Goal: Contribute content: Add original content to the website for others to see

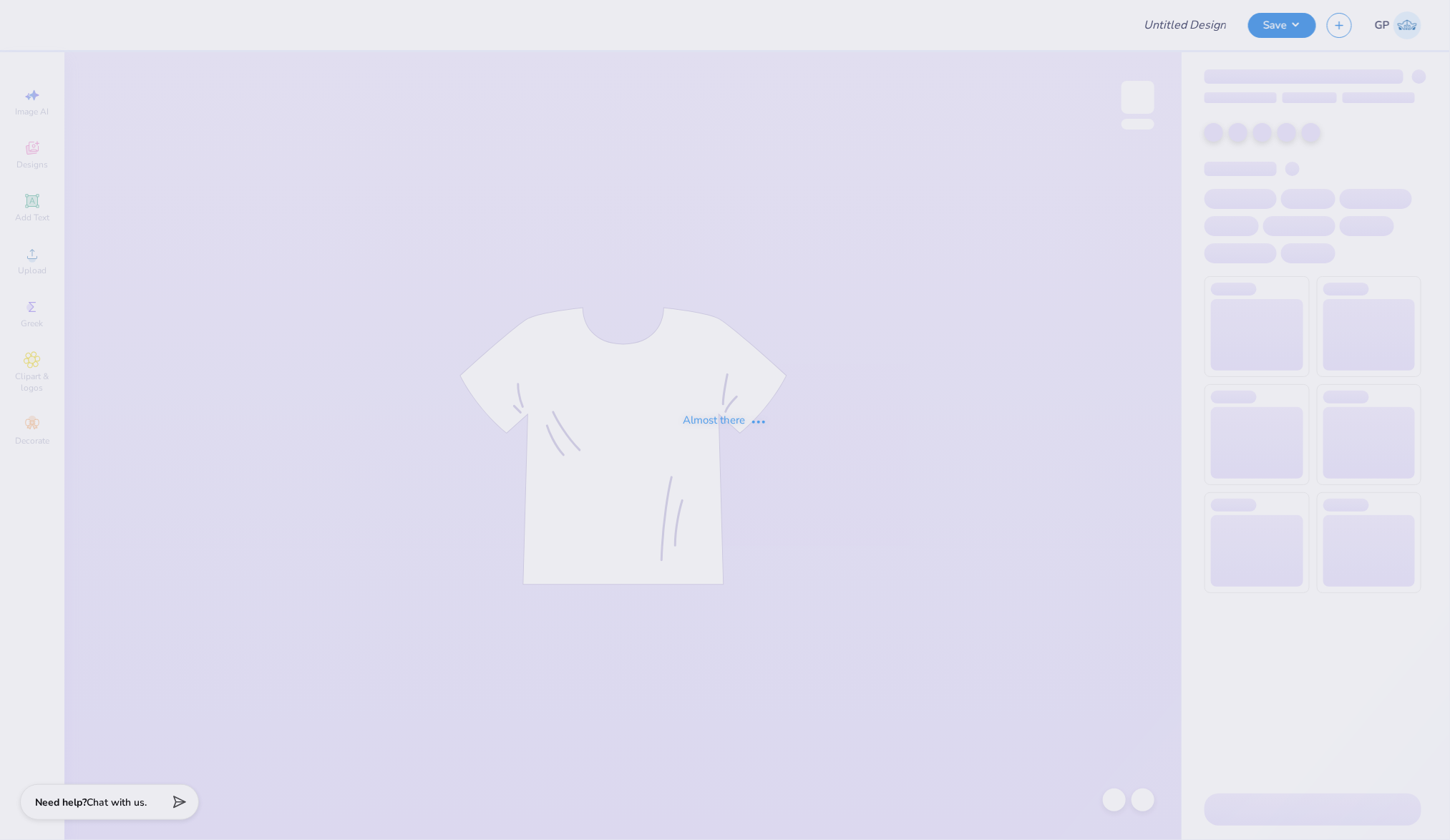
type input "inductions"
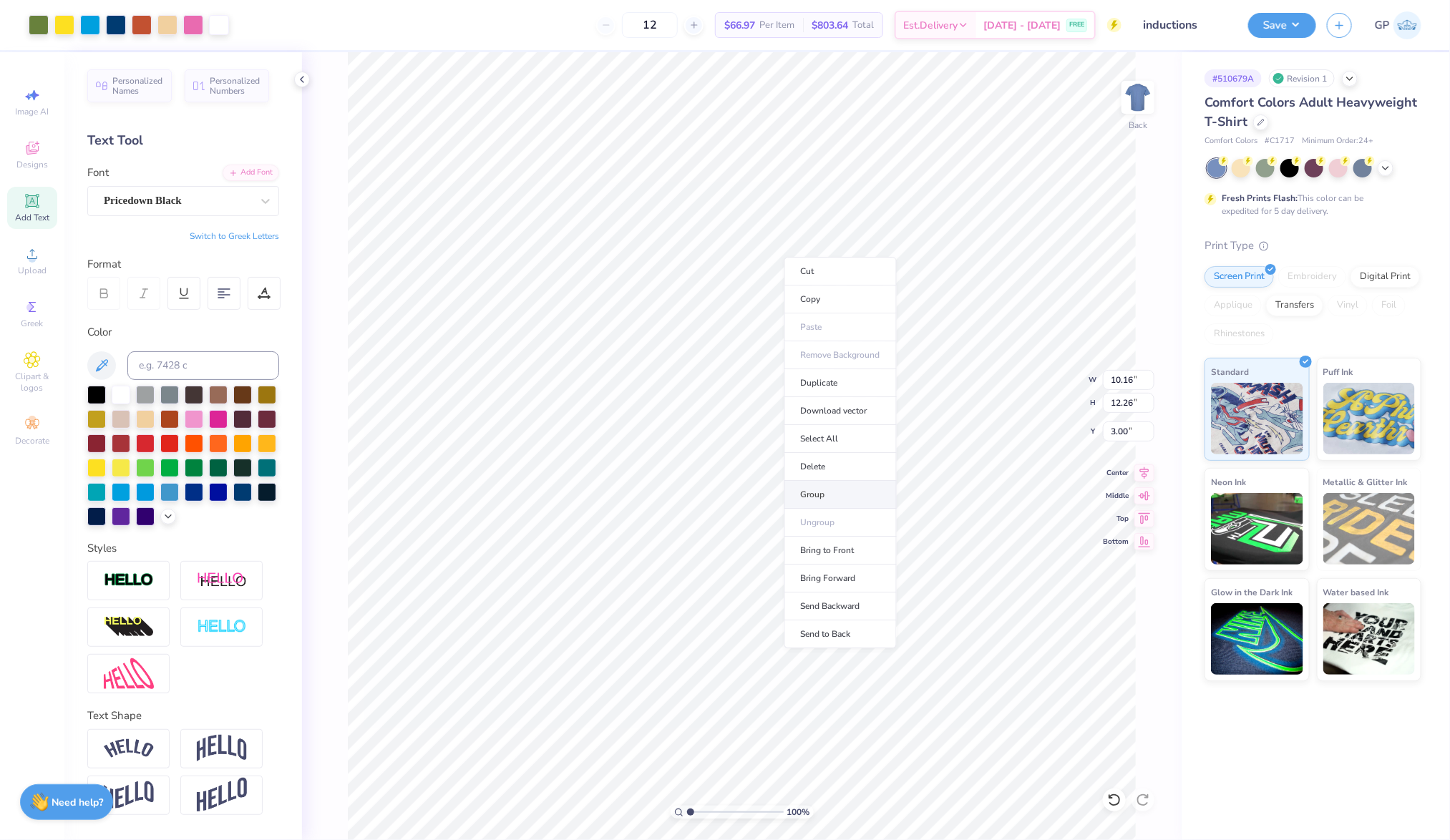
click at [855, 485] on li "Group" at bounding box center [841, 494] width 112 height 28
type input "10.00"
click at [863, 649] on li "Send to Back" at bounding box center [862, 656] width 112 height 28
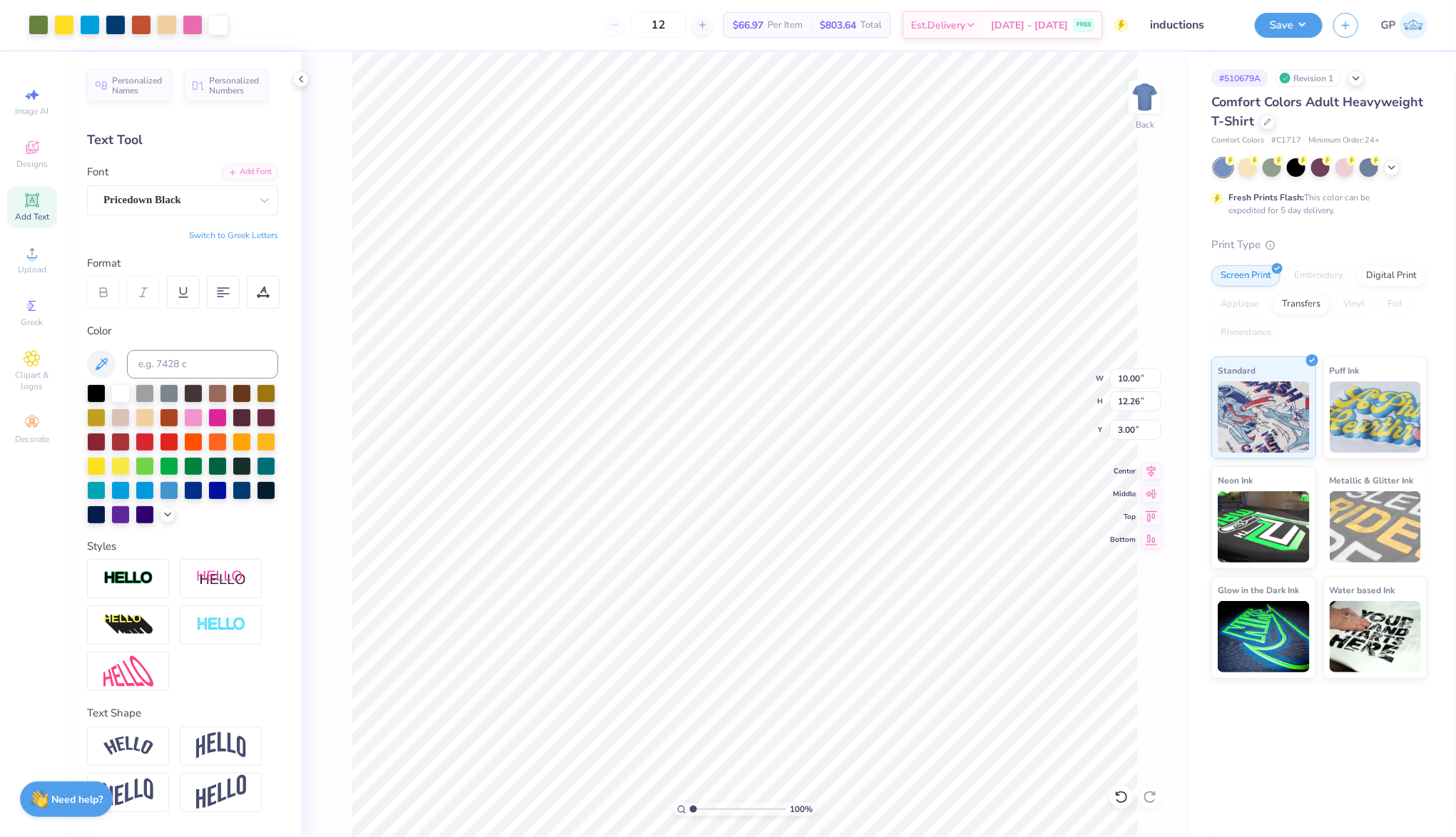
click at [1277, 772] on div "# 510679A Revision 1 Comfort Colors Adult Heavyweight T-Shirt Comfort Colors # …" at bounding box center [1322, 444] width 268 height 785
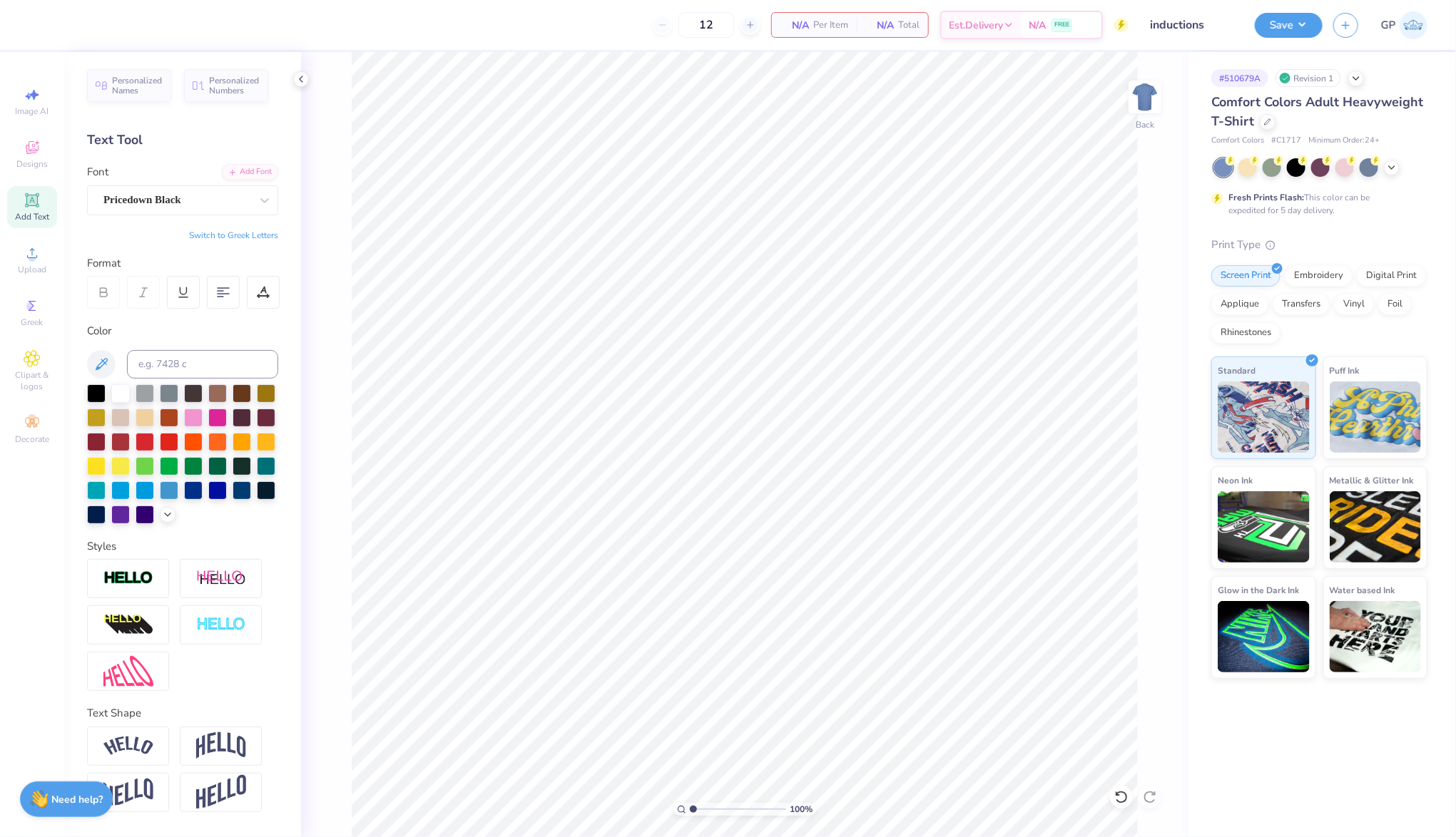
click at [36, 285] on div "Image AI Designs Add Text Upload Greek Clipart & logos Decorate" at bounding box center [32, 265] width 50 height 370
click at [45, 263] on div "Upload" at bounding box center [32, 260] width 50 height 42
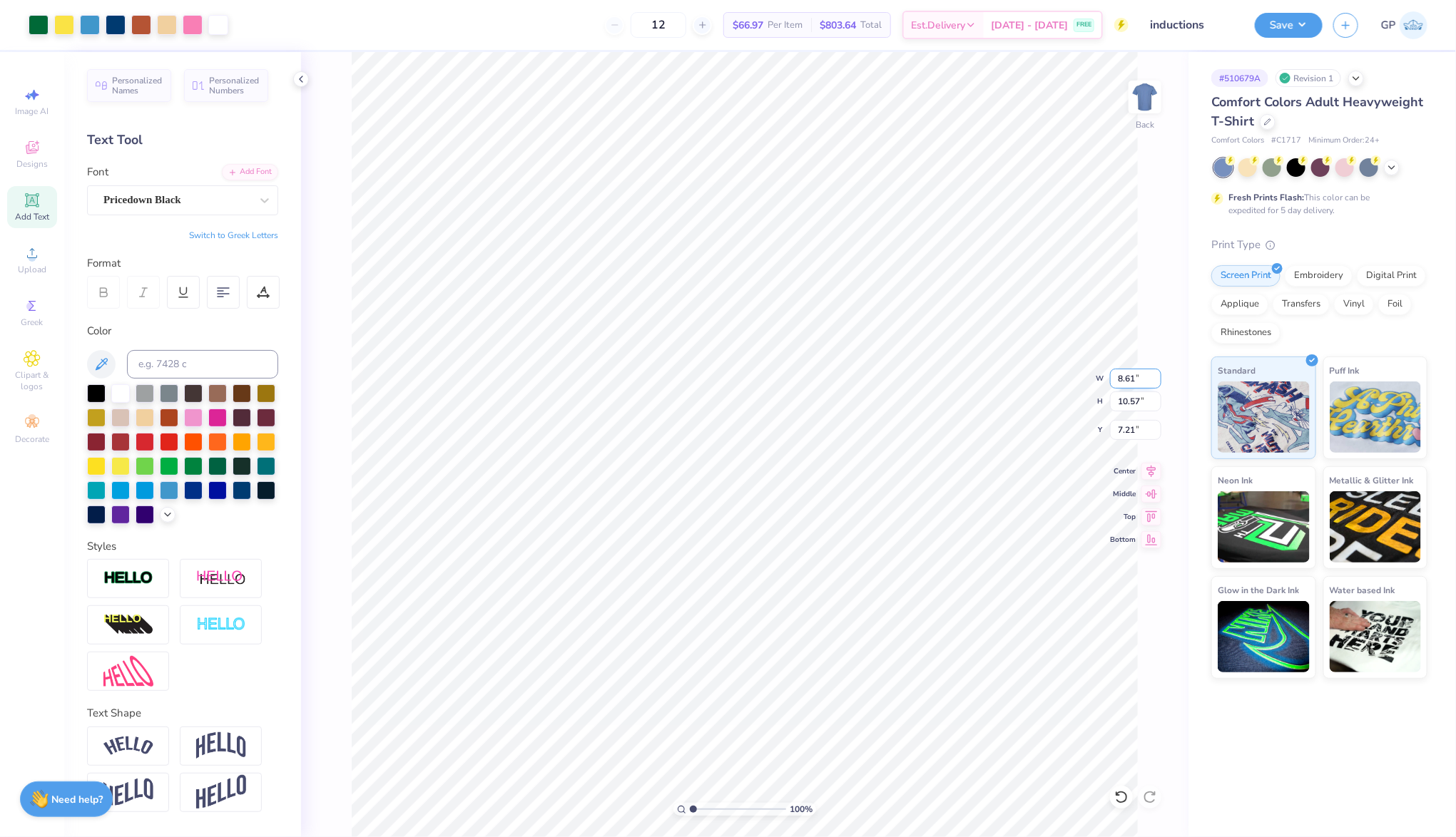
click at [1139, 383] on input "8.61" at bounding box center [1135, 378] width 51 height 20
click at [1139, 383] on input "8.611" at bounding box center [1135, 378] width 51 height 20
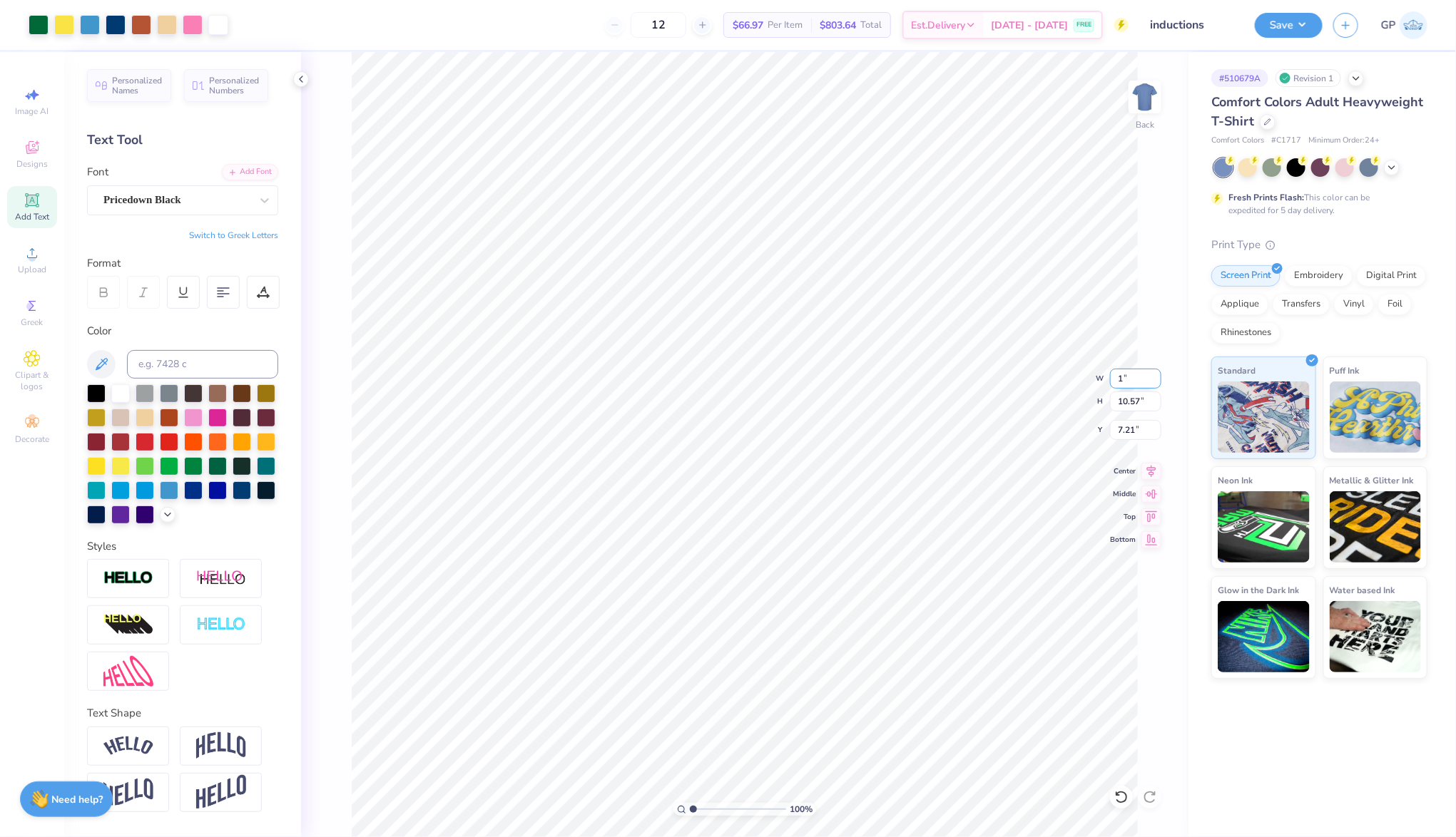
type input "1.00"
type input "1.23"
type input "11.89"
click at [1139, 383] on input "1.00" at bounding box center [1135, 378] width 51 height 20
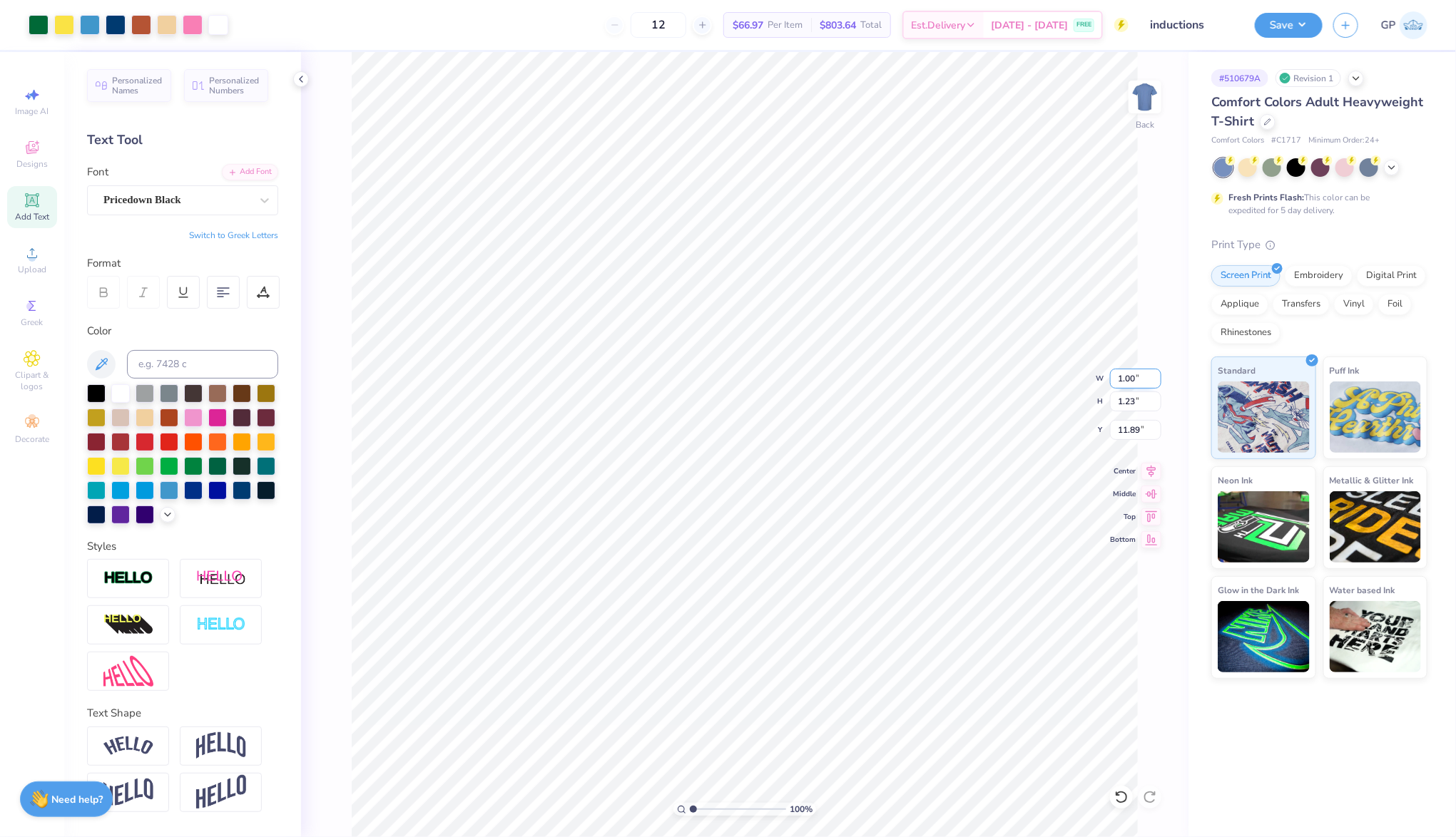
click at [1139, 383] on input "1.00" at bounding box center [1135, 378] width 51 height 20
type input "11.00"
type input "13.51"
click at [1132, 433] on input "5.75" at bounding box center [1135, 429] width 51 height 20
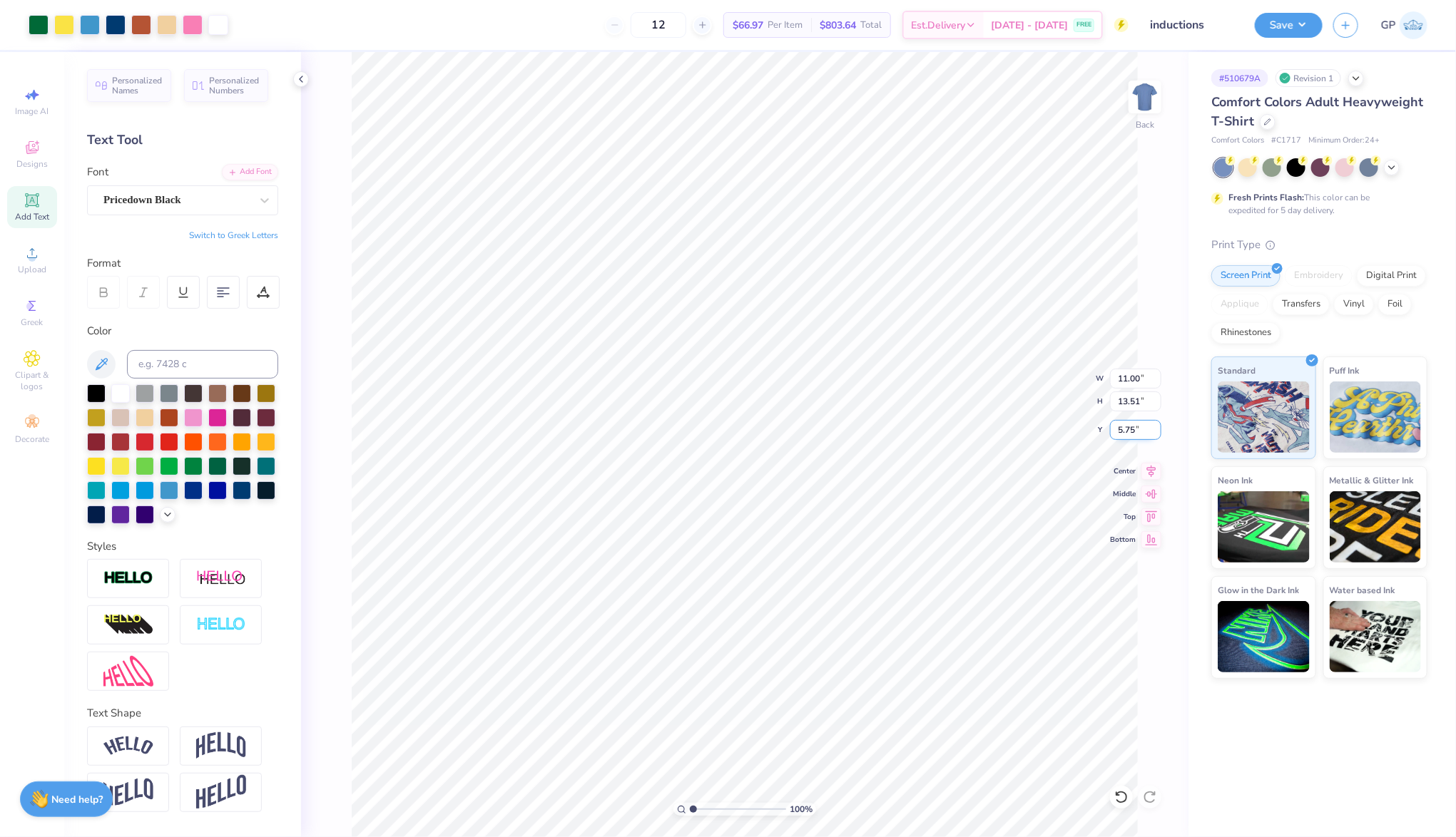
click at [1132, 433] on input "5.75" at bounding box center [1135, 429] width 51 height 20
type input "3.00"
click at [69, 27] on div at bounding box center [64, 23] width 20 height 20
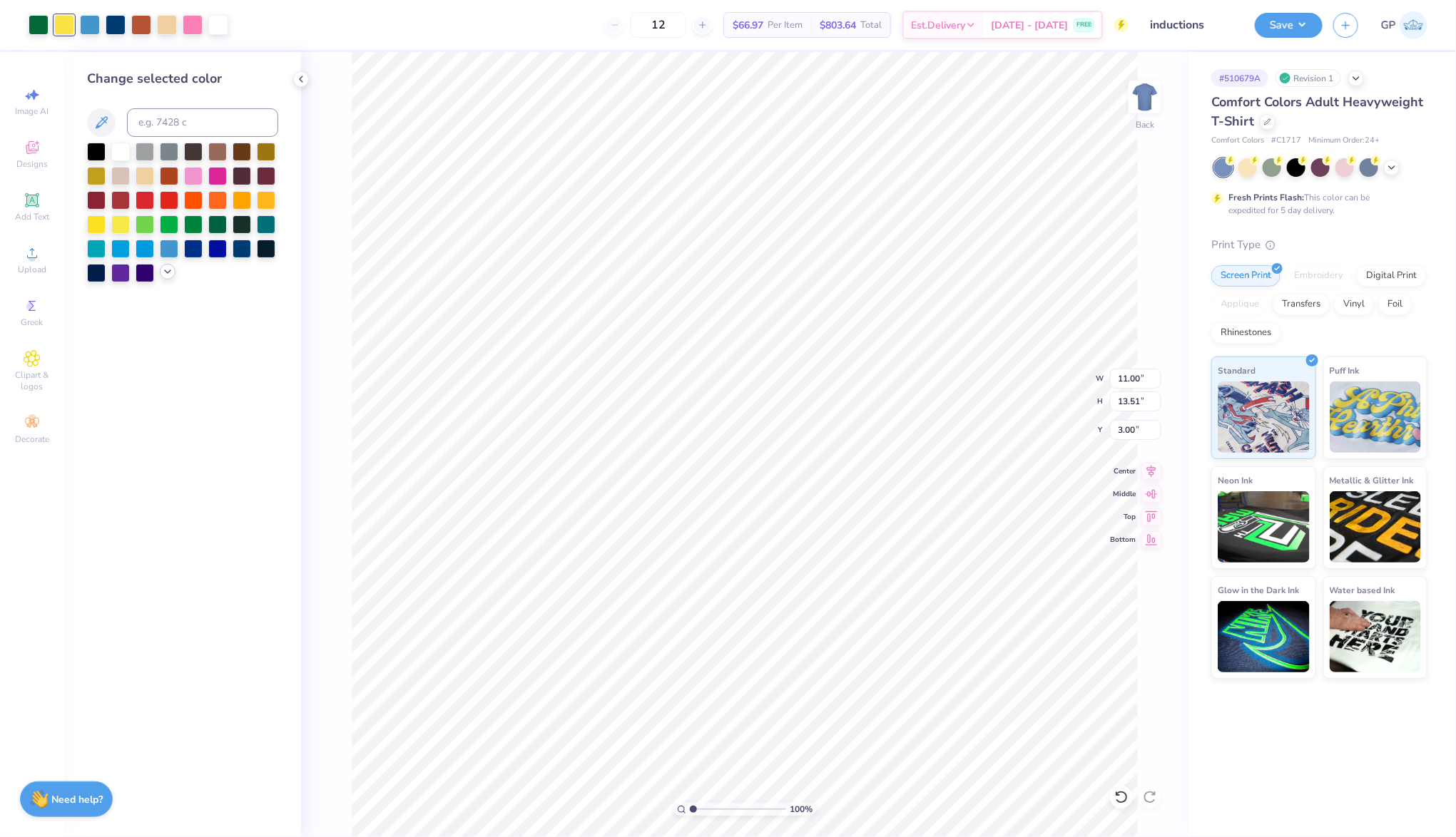
click at [163, 270] on icon at bounding box center [167, 271] width 11 height 11
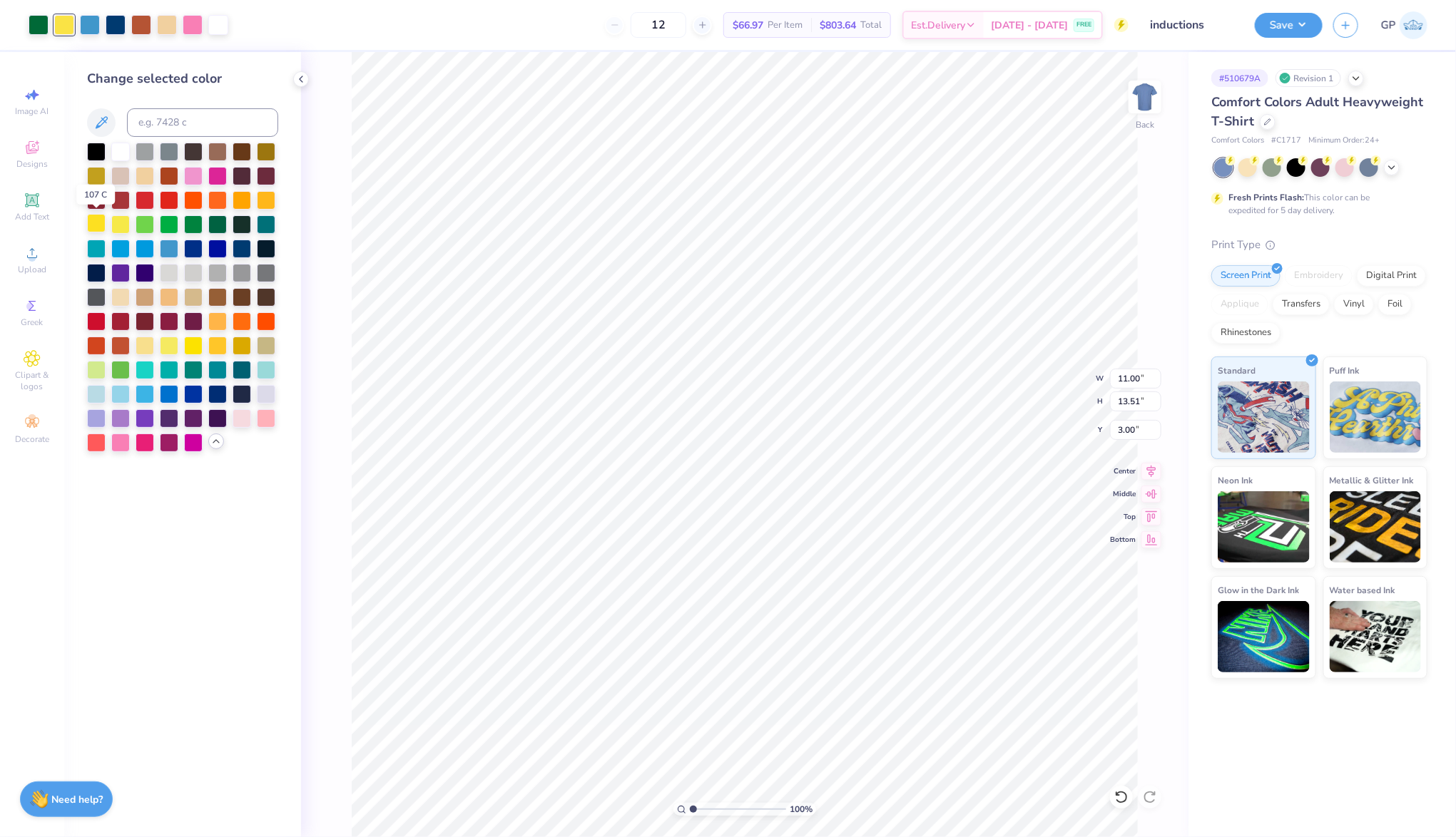
click at [99, 226] on div at bounding box center [95, 222] width 18 height 18
click at [350, 77] on div "100 % Back W 11.00 11.00 " H 13.51 13.51 " Y 3.00 3.00 " Center Middle Top Bott…" at bounding box center [744, 444] width 887 height 785
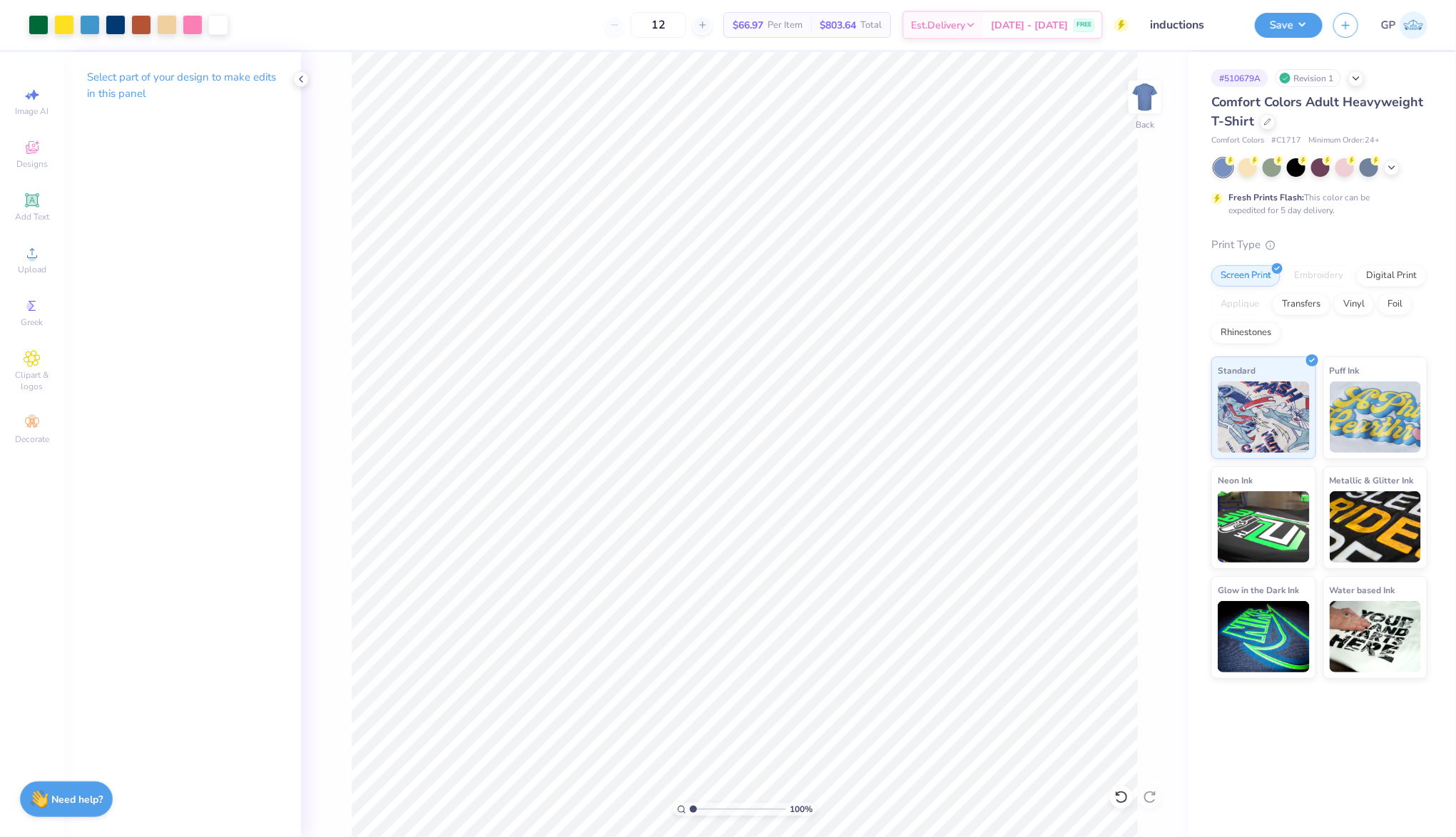
click at [440, 48] on div "12 $66.97 Per Item $803.64 Total Est. Delivery [DATE] - [DATE] FREE" at bounding box center [683, 24] width 889 height 50
click at [1278, 26] on button "Save" at bounding box center [1289, 24] width 68 height 25
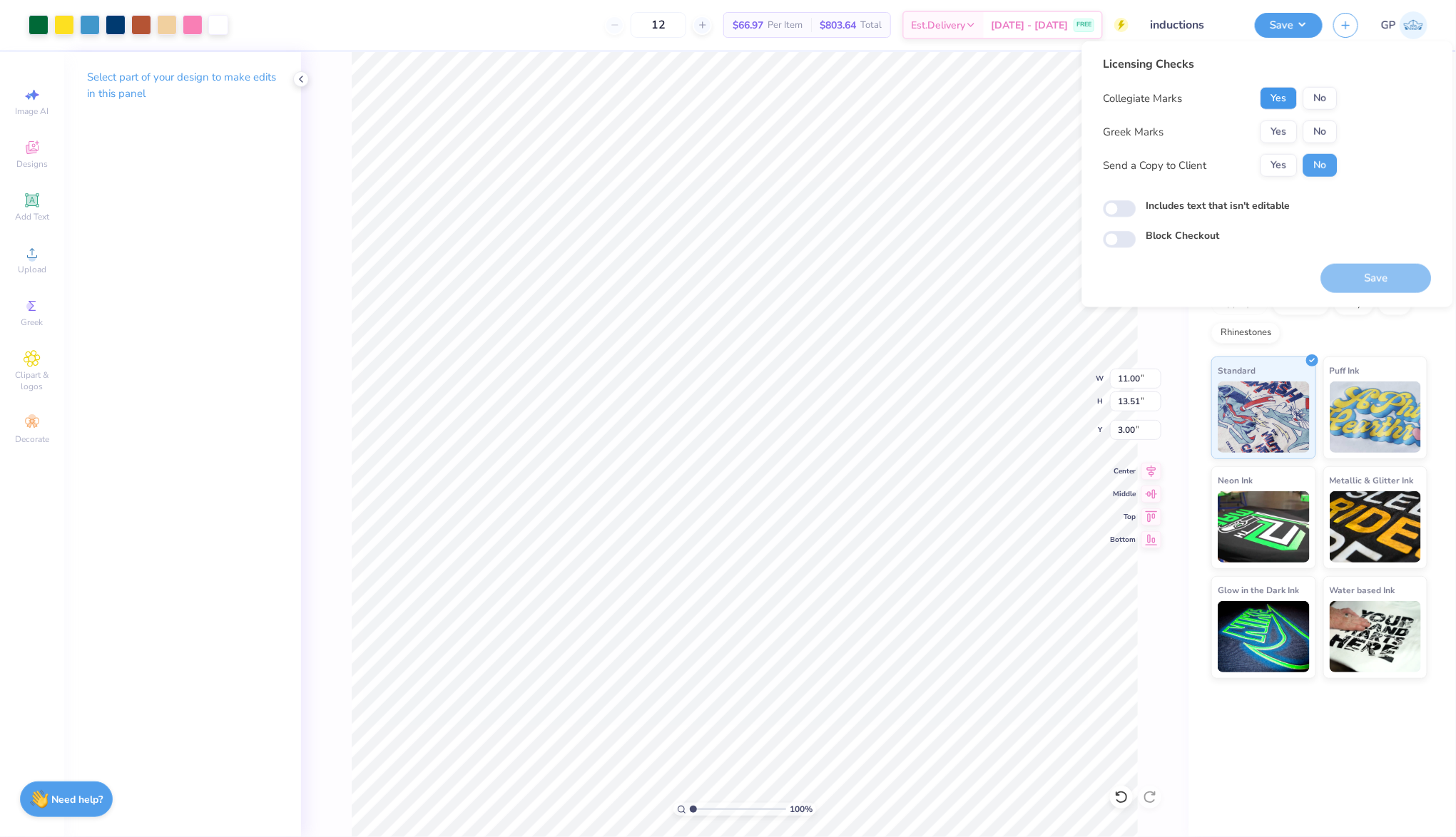
click at [1279, 106] on button "Yes" at bounding box center [1278, 98] width 37 height 23
click at [1319, 133] on button "No" at bounding box center [1319, 132] width 34 height 23
click at [1128, 202] on input "Includes text that isn't editable" at bounding box center [1120, 209] width 33 height 17
checkbox input "true"
click at [1355, 286] on button "Save" at bounding box center [1376, 278] width 110 height 29
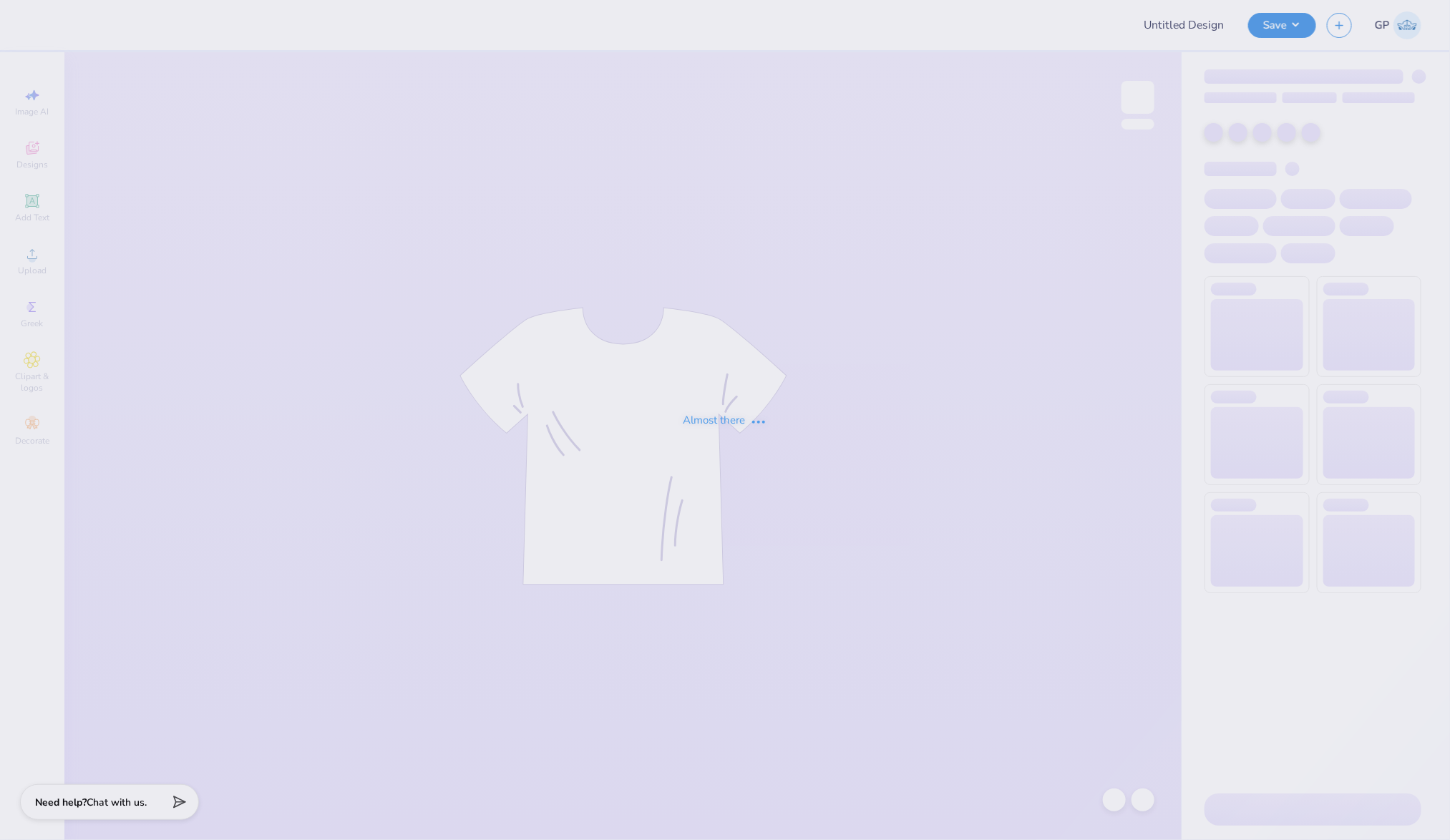
type input "Merch for Delta Zeta"
